Goal: Transaction & Acquisition: Purchase product/service

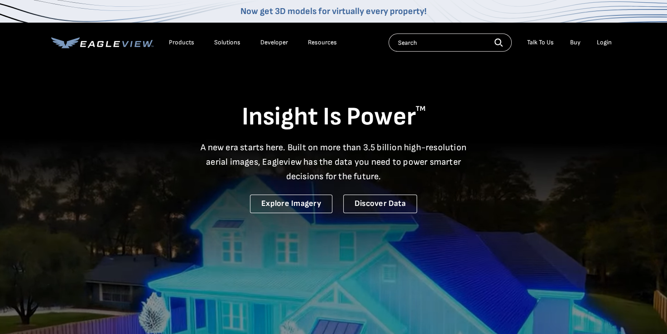
click at [603, 43] on div "Login" at bounding box center [604, 42] width 15 height 8
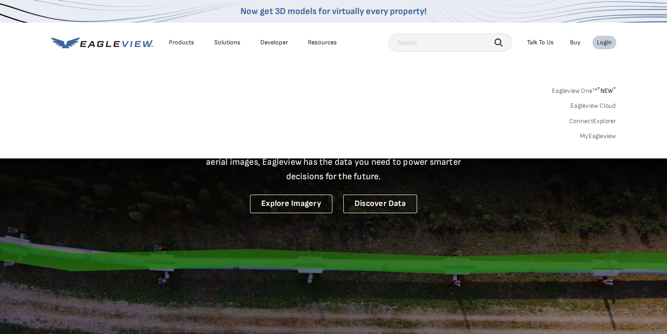
click at [590, 133] on link "MyEagleview" at bounding box center [598, 136] width 36 height 8
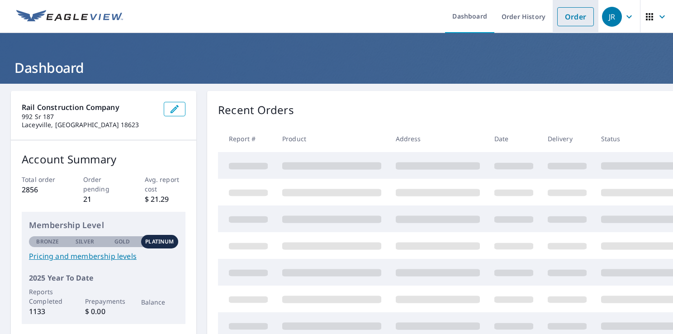
click at [571, 22] on link "Order" at bounding box center [576, 16] width 37 height 19
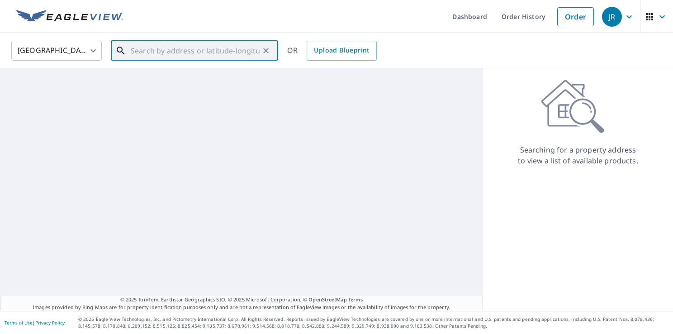
click at [137, 56] on input "text" at bounding box center [195, 50] width 129 height 25
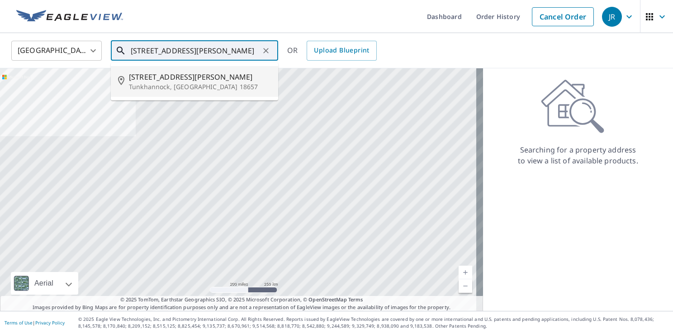
click at [177, 77] on span "349 St Andrew Ln" at bounding box center [200, 77] width 142 height 11
type input "349 St Andrew Ln Tunkhannock, PA 18657"
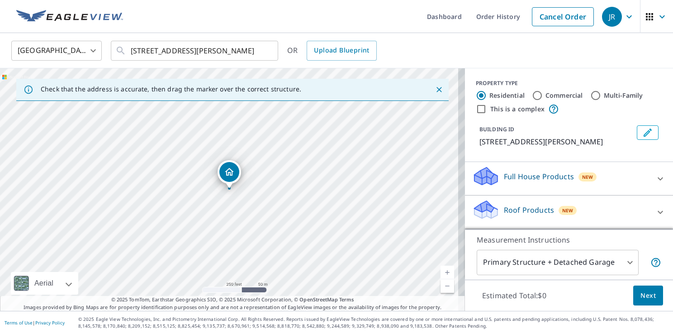
click at [445, 271] on link "Current Level 17, Zoom In" at bounding box center [448, 273] width 14 height 14
click at [445, 271] on link "Current Level 18, Zoom In" at bounding box center [448, 273] width 14 height 14
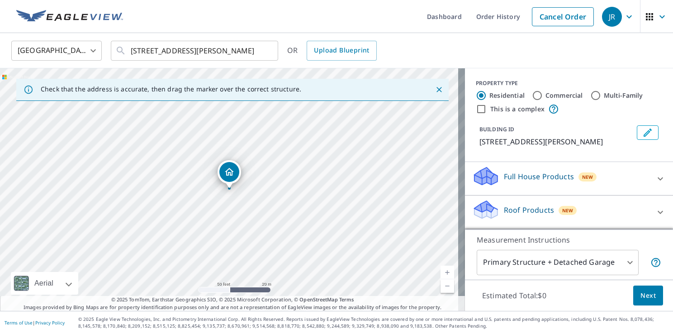
click at [445, 271] on link "Current Level 19, Zoom In" at bounding box center [448, 273] width 14 height 14
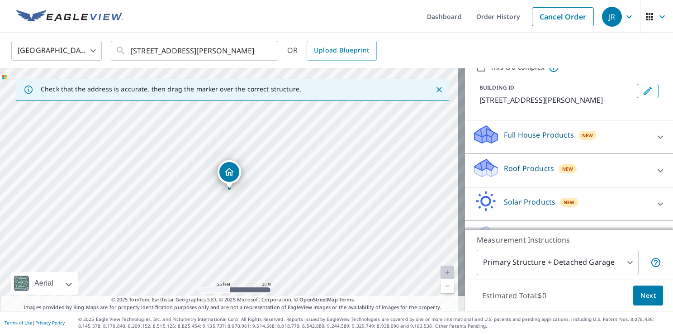
scroll to position [76, 0]
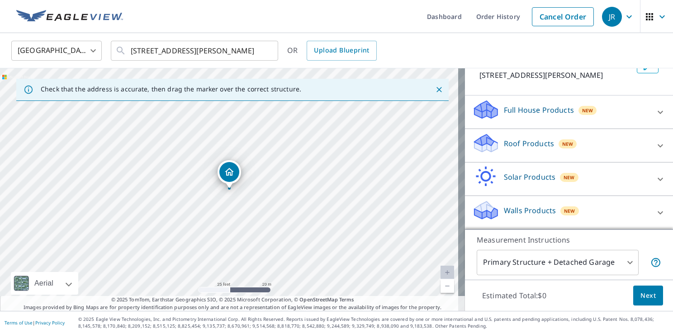
click at [658, 146] on icon at bounding box center [660, 145] width 5 height 3
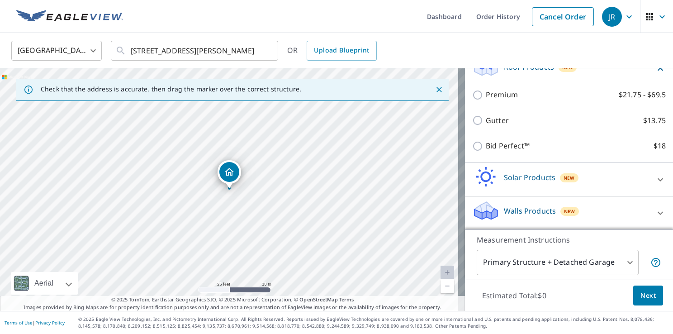
scroll to position [153, 0]
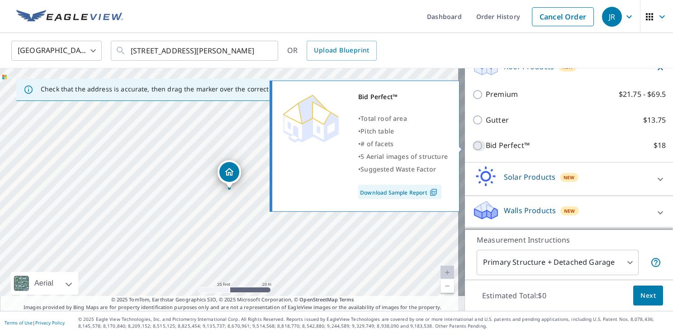
click at [473, 148] on input "Bid Perfect™ $18" at bounding box center [480, 145] width 14 height 11
checkbox input "true"
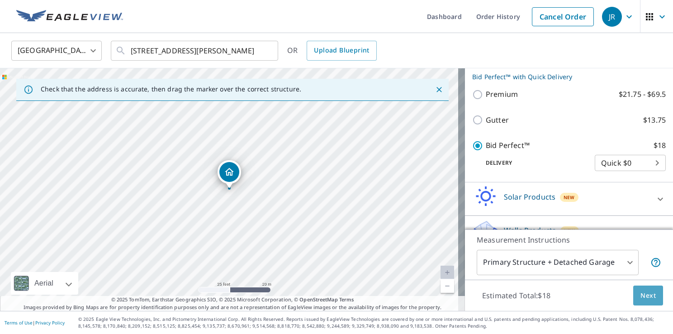
click at [644, 298] on span "Next" at bounding box center [648, 295] width 15 height 11
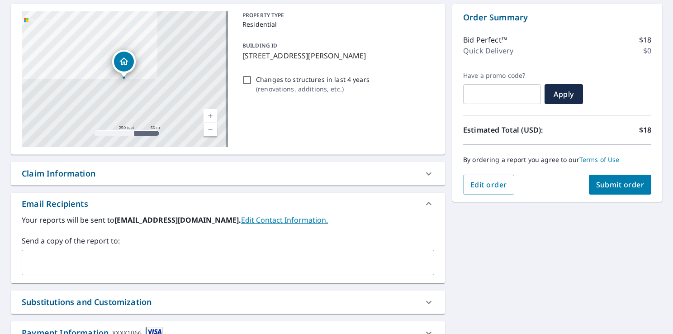
scroll to position [136, 0]
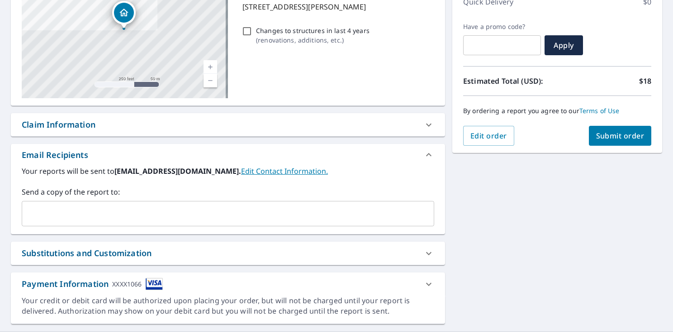
click at [59, 211] on input "text" at bounding box center [221, 213] width 391 height 17
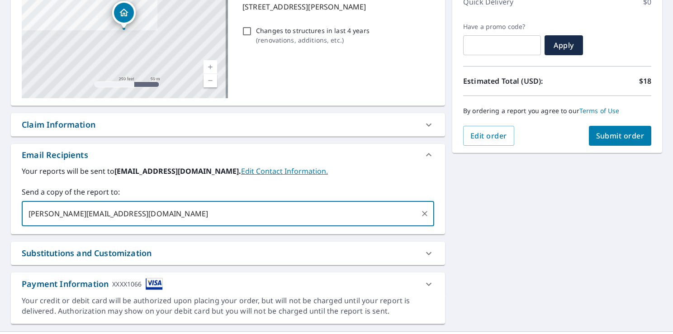
type input "steve.railroofing@gmail.com"
click at [614, 138] on span "Submit order" at bounding box center [621, 136] width 48 height 10
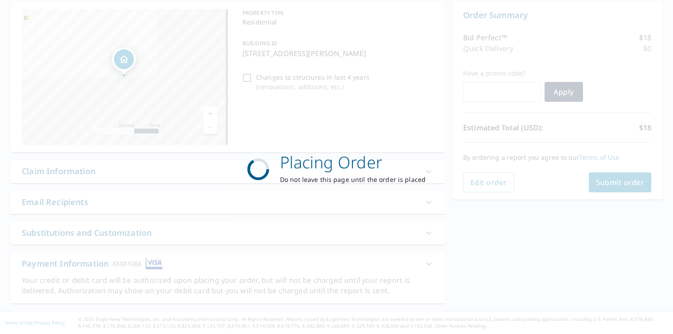
scroll to position [88, 0]
